Goal: Find specific page/section: Find specific page/section

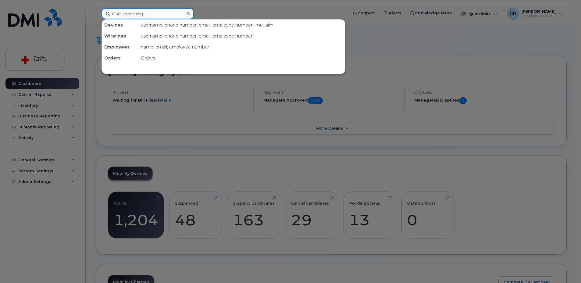
click at [126, 14] on input at bounding box center [147, 13] width 92 height 11
paste input "705-367-0299"
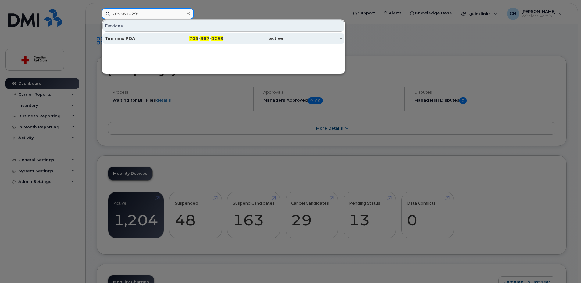
type input "7053670299"
click at [120, 39] on div "Timmins PDA" at bounding box center [134, 38] width 59 height 6
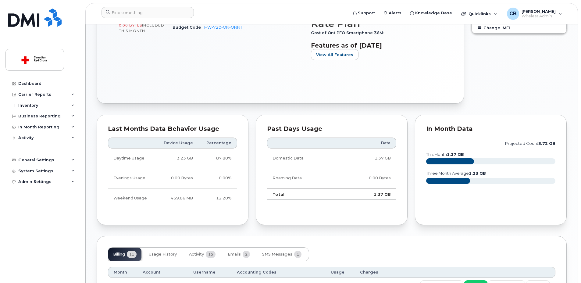
scroll to position [335, 0]
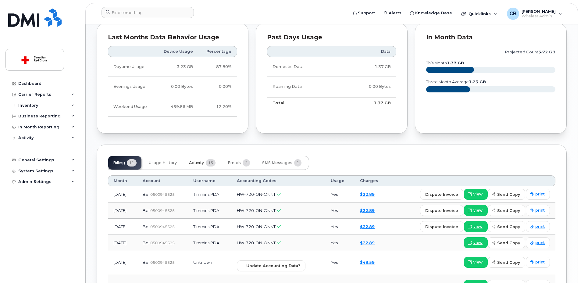
click at [210, 164] on span "15" at bounding box center [211, 162] width 10 height 7
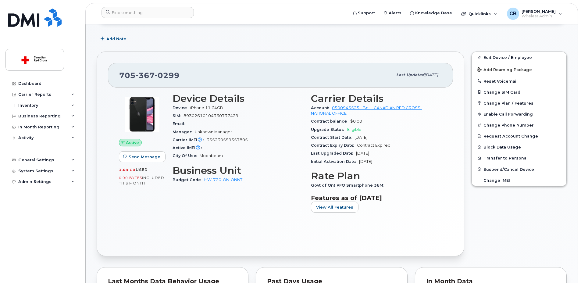
scroll to position [0, 0]
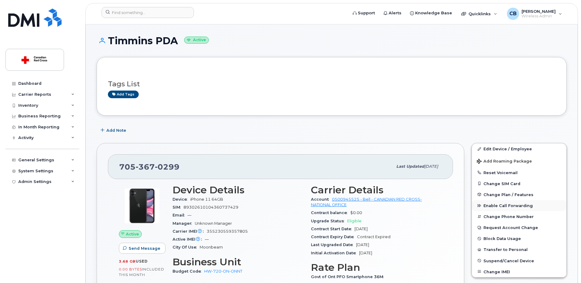
click at [497, 204] on span "Enable Call Forwarding" at bounding box center [507, 205] width 49 height 5
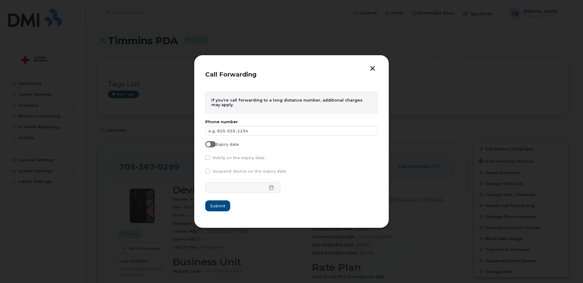
click at [371, 66] on button "button" at bounding box center [372, 69] width 9 height 6
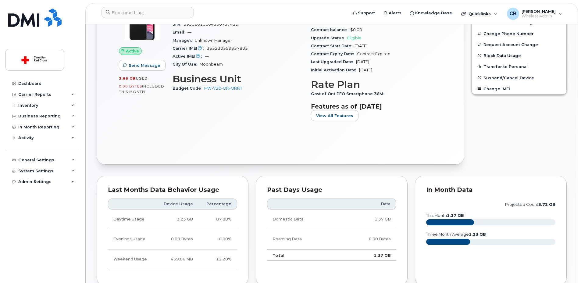
scroll to position [274, 0]
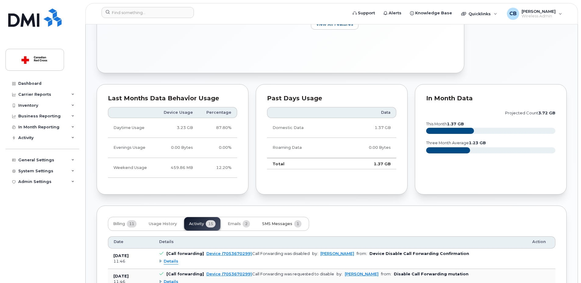
click at [278, 223] on span "SMS Messages" at bounding box center [277, 223] width 30 height 5
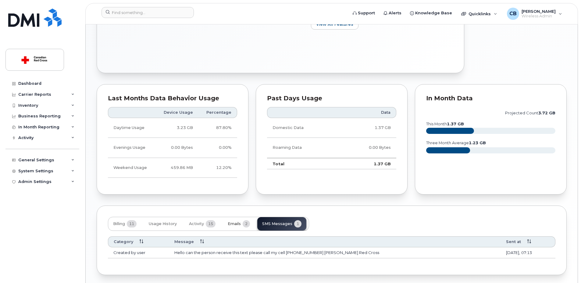
click at [232, 222] on span "Emails" at bounding box center [234, 223] width 13 height 5
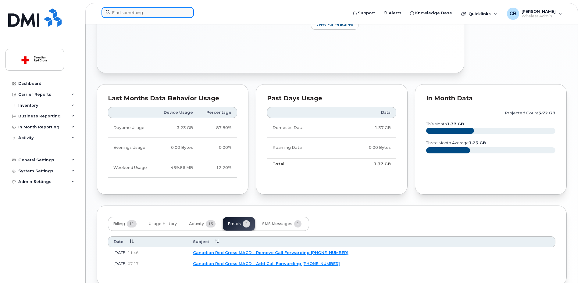
click at [168, 11] on input at bounding box center [147, 12] width 92 height 11
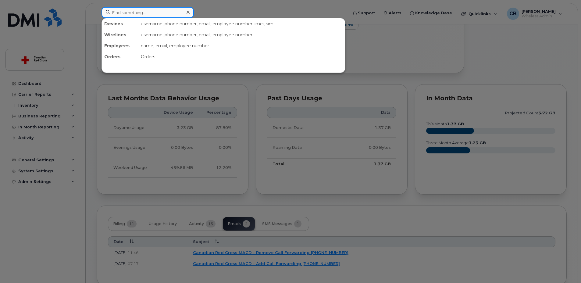
paste input "5192217717"
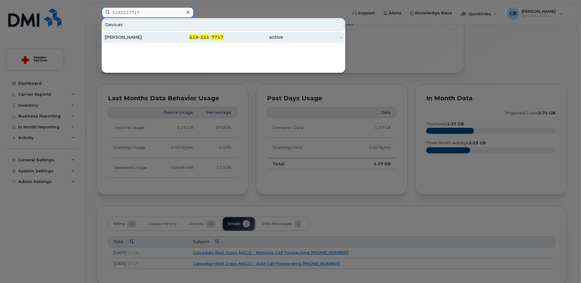
type input "5192217717"
click at [140, 38] on div "[PERSON_NAME]" at bounding box center [134, 37] width 59 height 6
